Goal: Task Accomplishment & Management: Complete application form

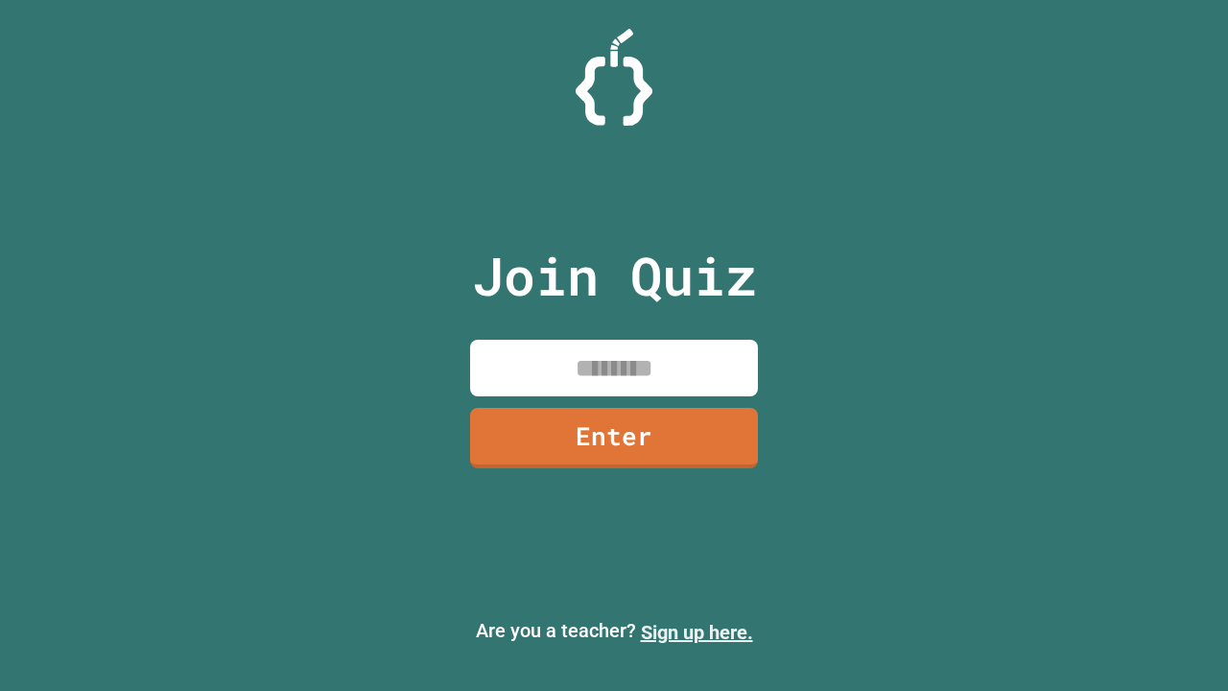
click at [696, 632] on link "Sign up here." at bounding box center [697, 632] width 112 height 23
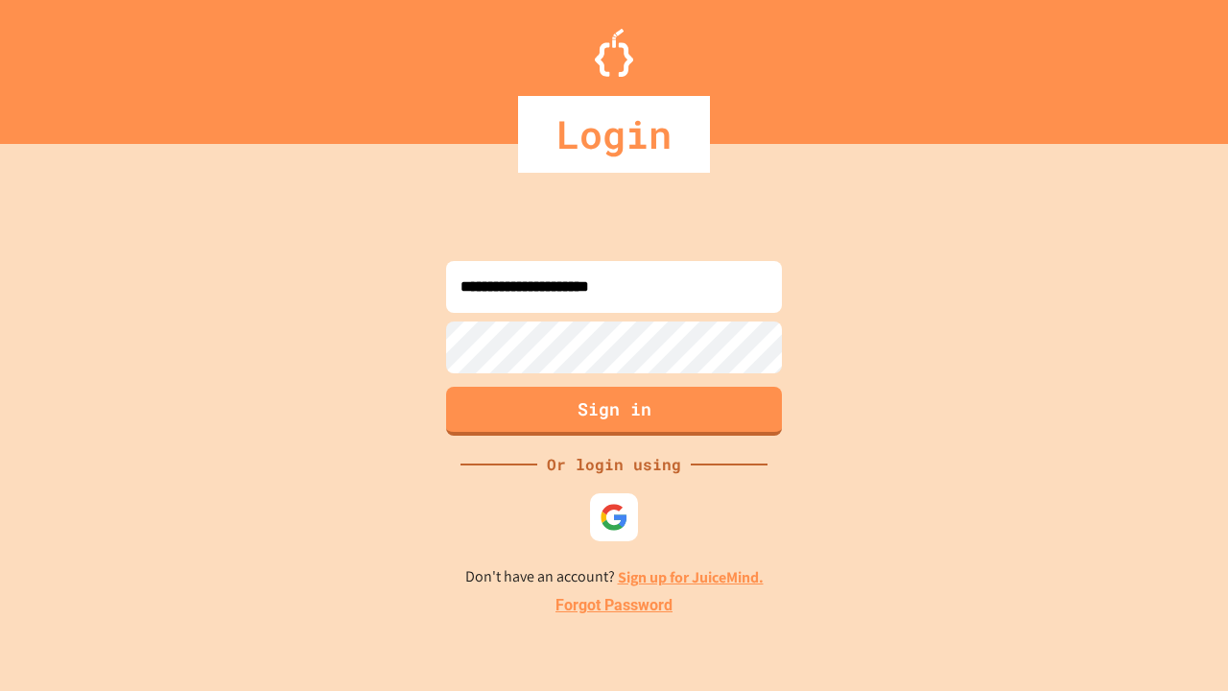
type input "**********"
